Goal: Navigation & Orientation: Find specific page/section

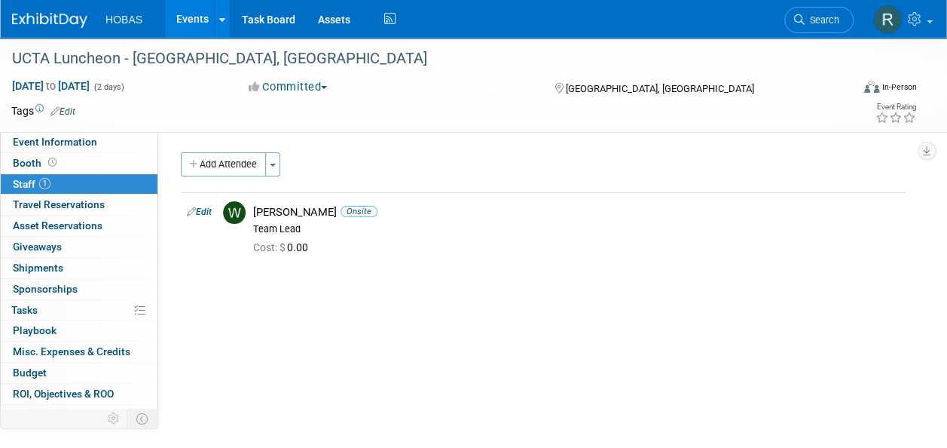
click at [199, 17] on link "Events" at bounding box center [192, 19] width 55 height 38
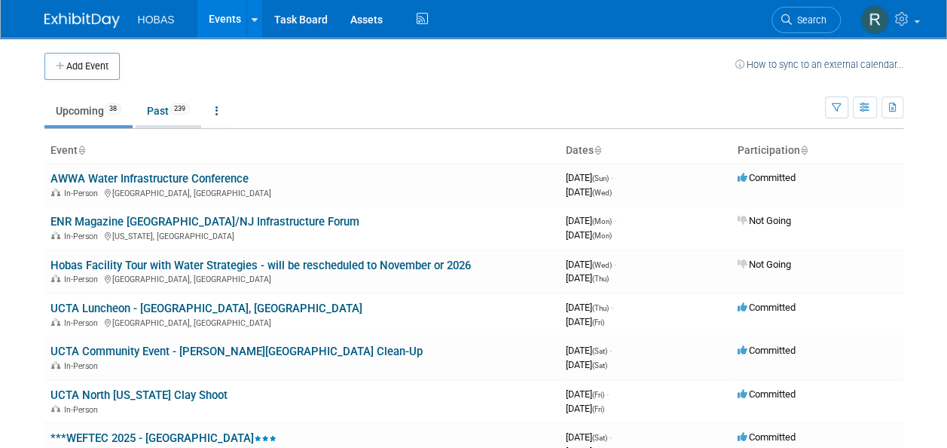
click at [158, 115] on link "Past 239" at bounding box center [169, 110] width 66 height 29
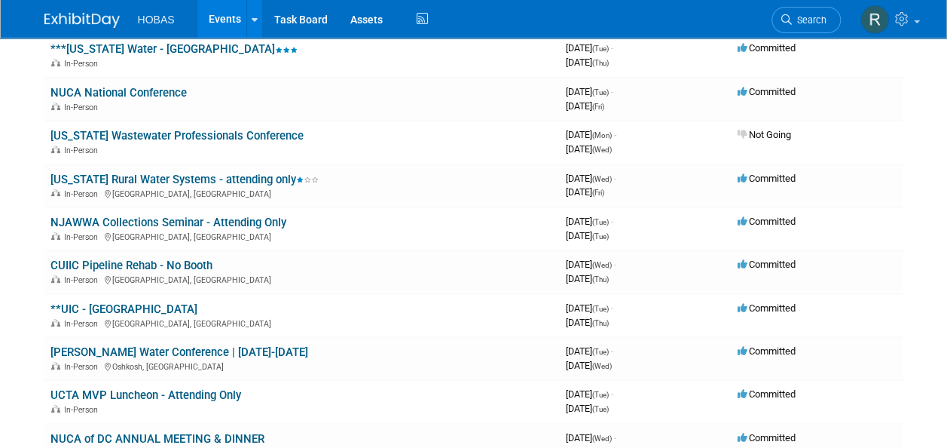
scroll to position [2950, 0]
